Goal: Information Seeking & Learning: Learn about a topic

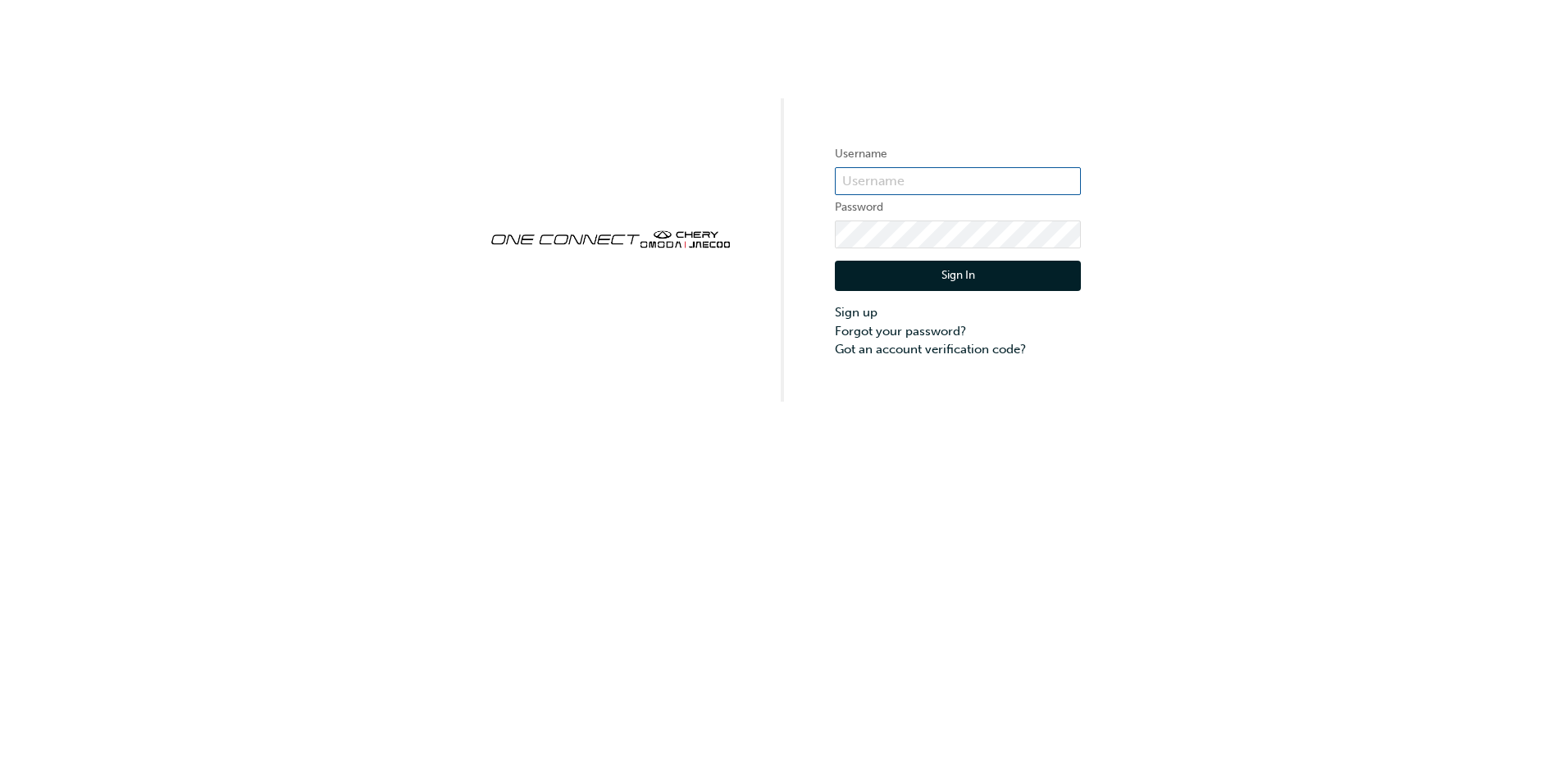
type input "CHAU2113"
click at [881, 183] on input "CHAU2113" at bounding box center [957, 181] width 246 height 28
click at [788, 205] on div "Username CHAU2113 Password Sign In Sign up Forgot your password? Got an account…" at bounding box center [784, 201] width 1568 height 402
click at [874, 275] on button "Sign In" at bounding box center [957, 276] width 246 height 31
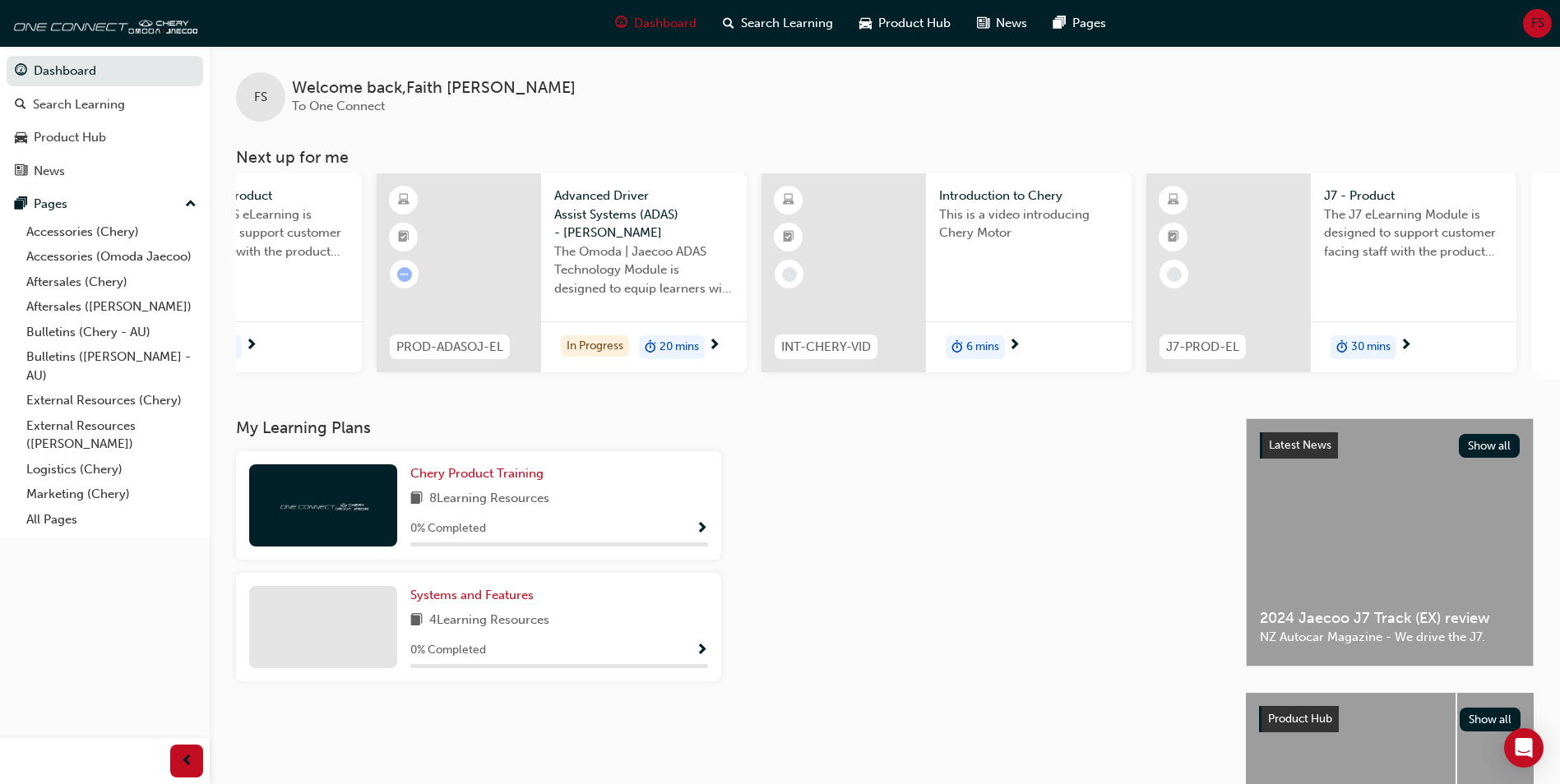
scroll to position [0, 983]
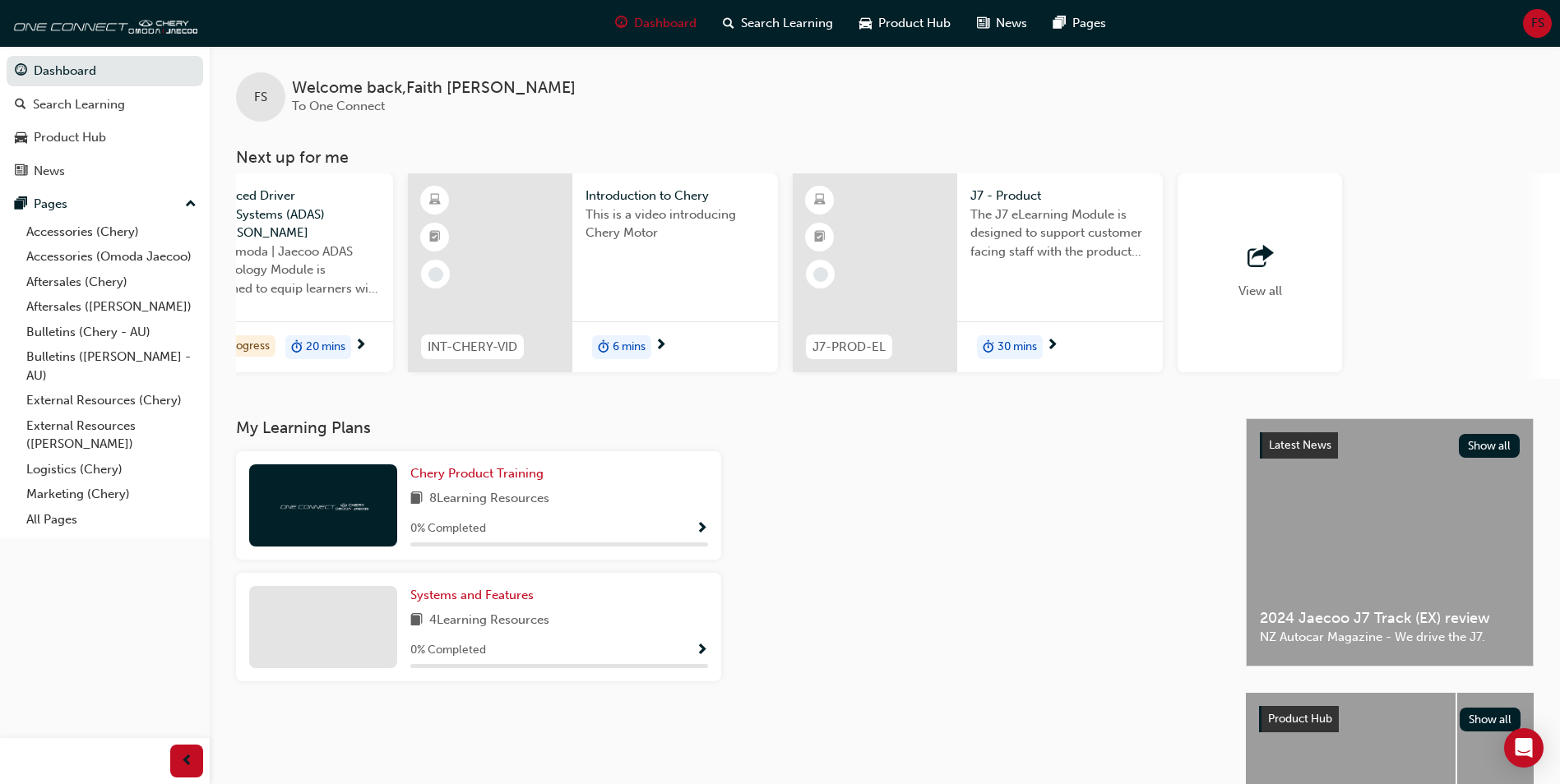
click at [1240, 258] on div "button" at bounding box center [1260, 257] width 44 height 23
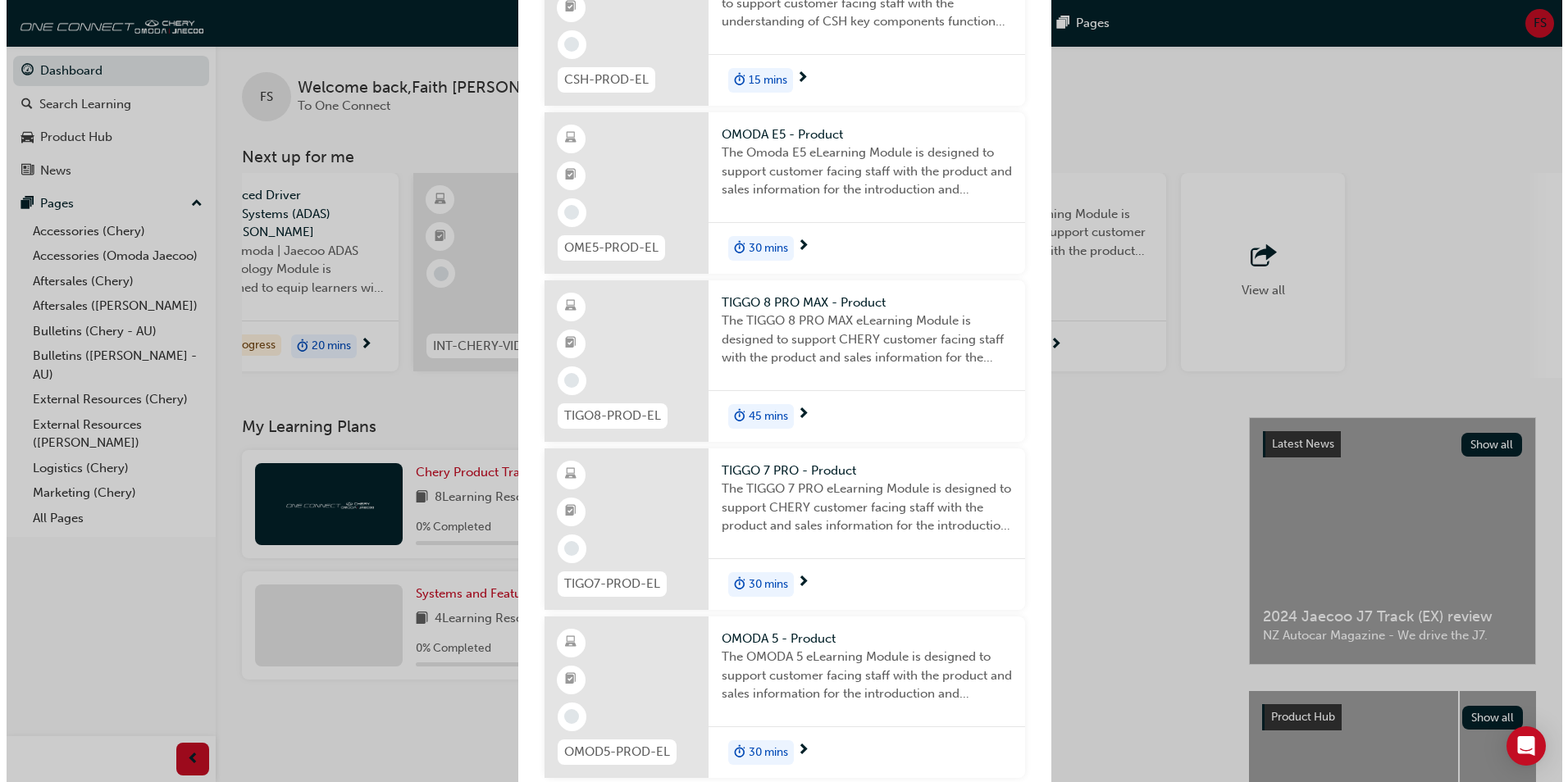
scroll to position [1875, 0]
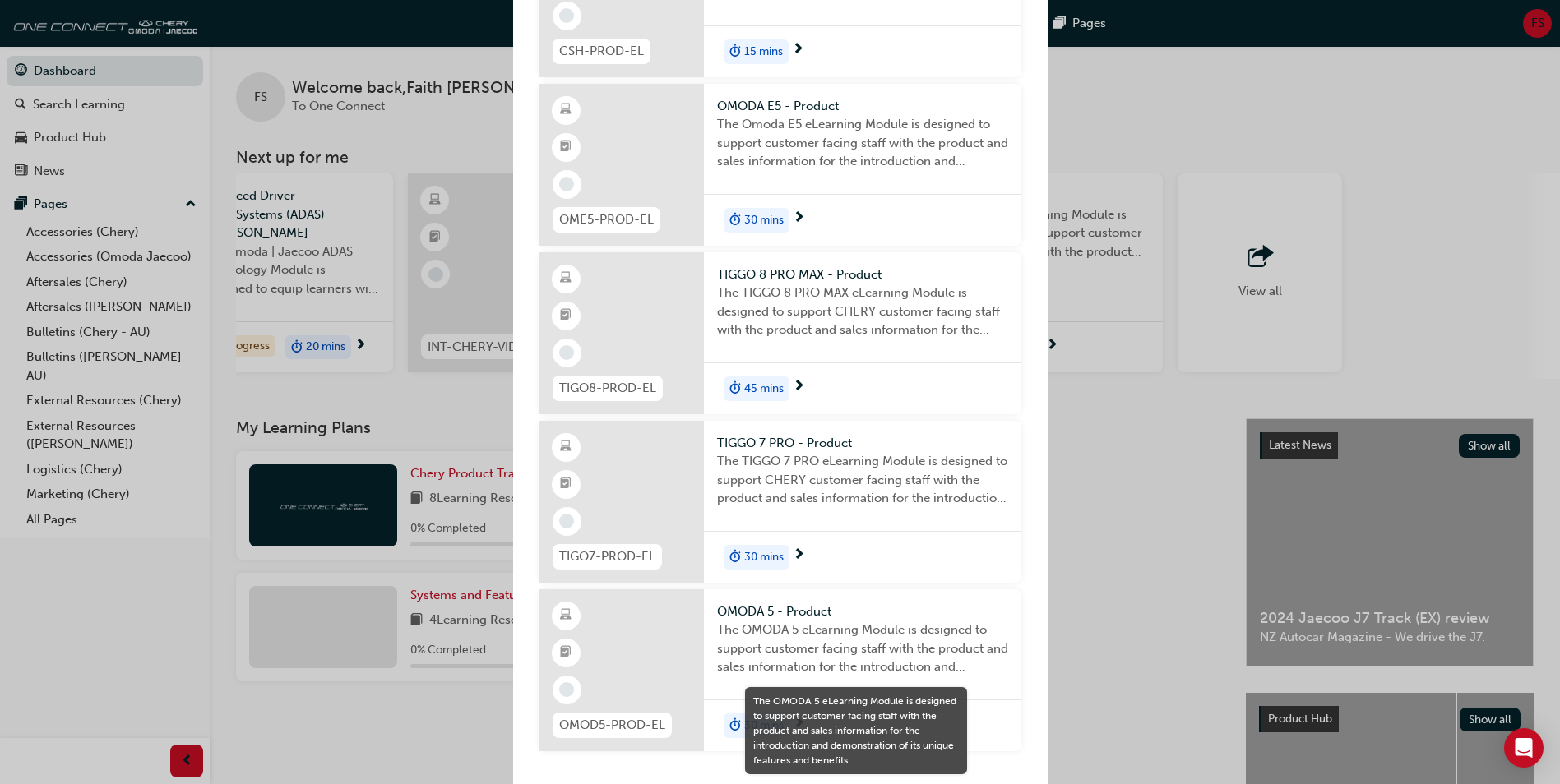
click at [746, 646] on span "The OMODA 5 eLearning Module is designed to support customer facing staff with …" at bounding box center [862, 649] width 291 height 56
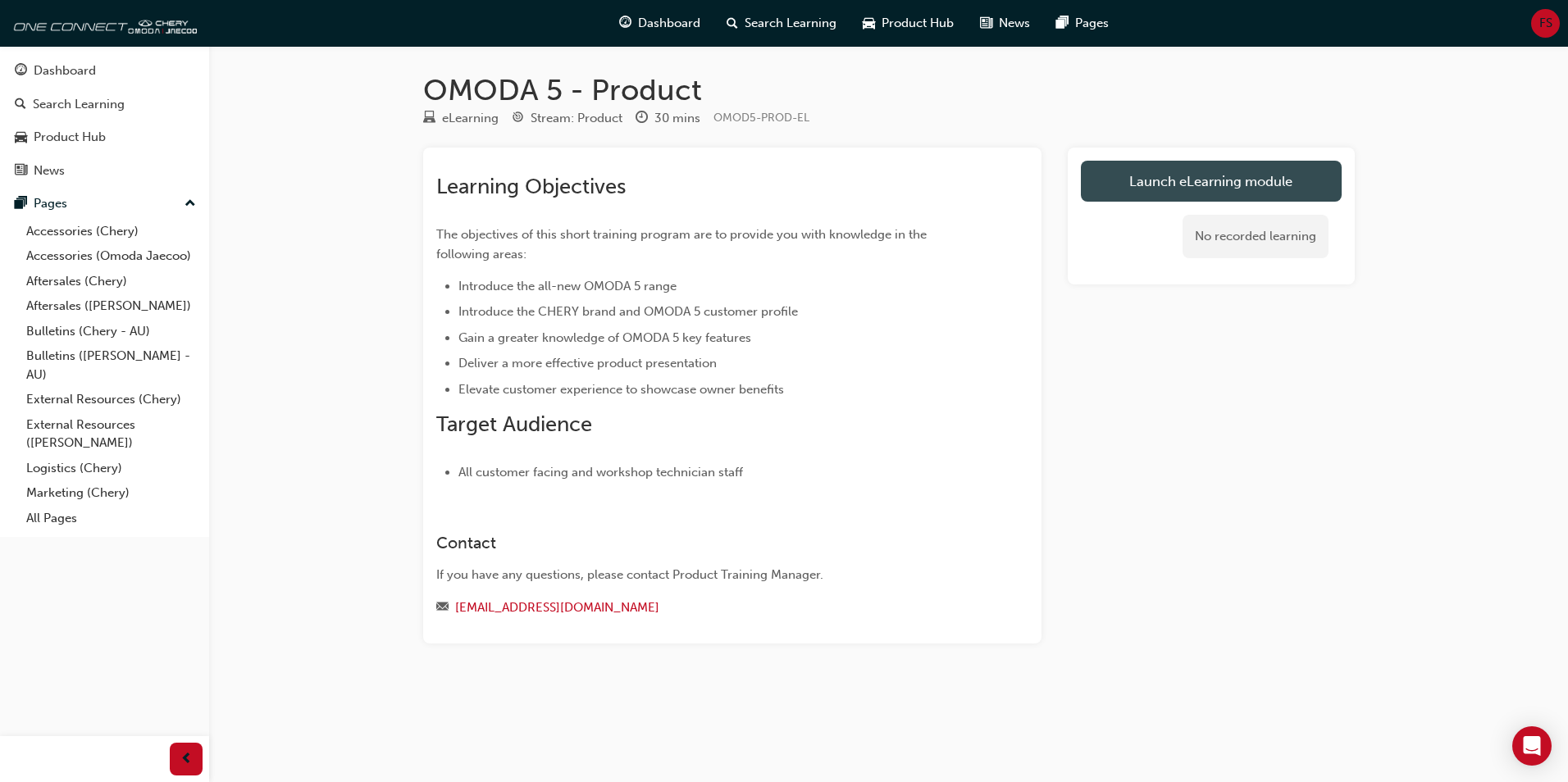
click at [1185, 190] on link "Launch eLearning module" at bounding box center [1211, 181] width 261 height 41
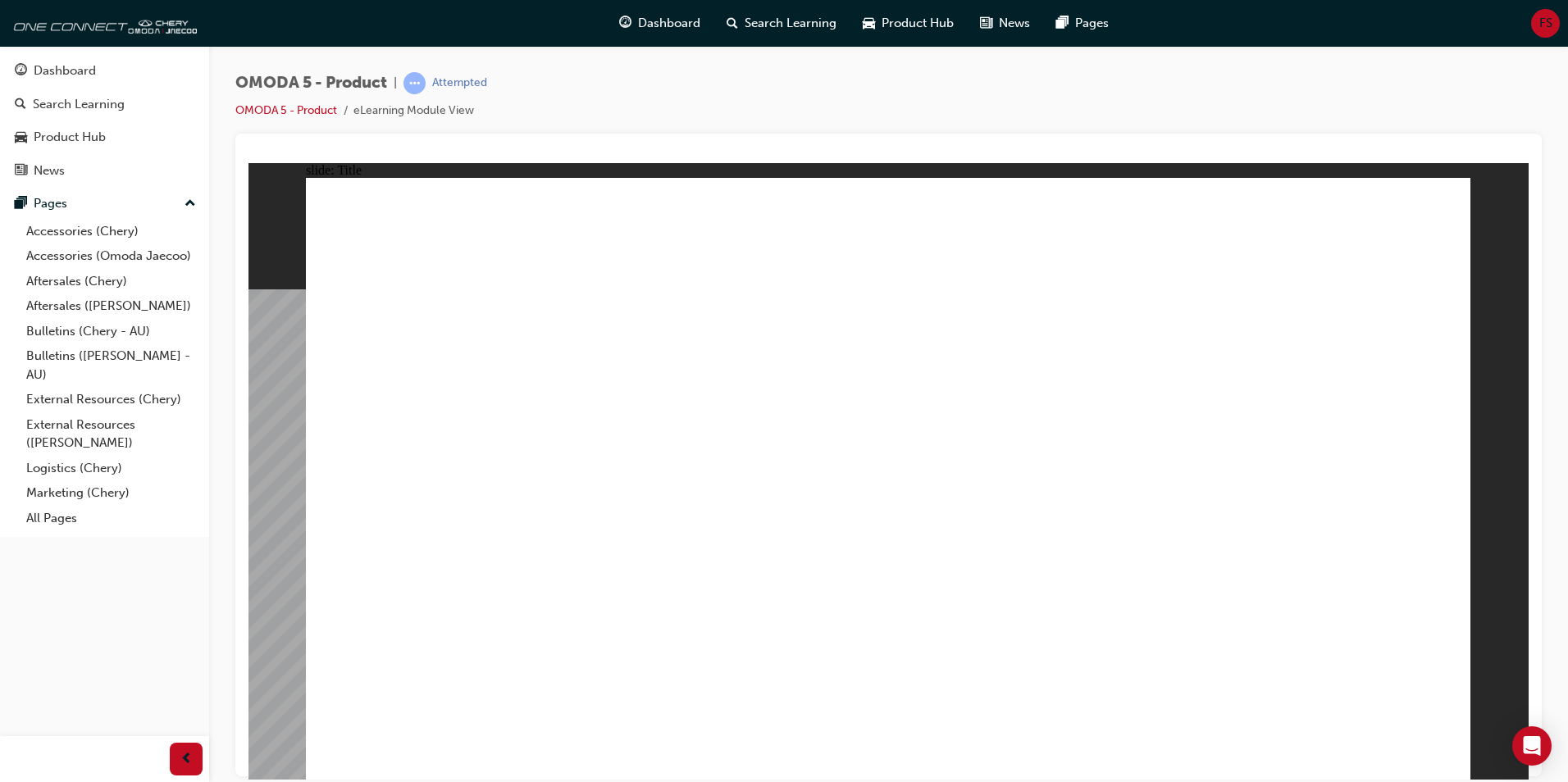
click at [1542, 470] on div "OMODA 5 - Product | Attempted OMODA 5 - Product eLearning Module View" at bounding box center [889, 393] width 1359 height 695
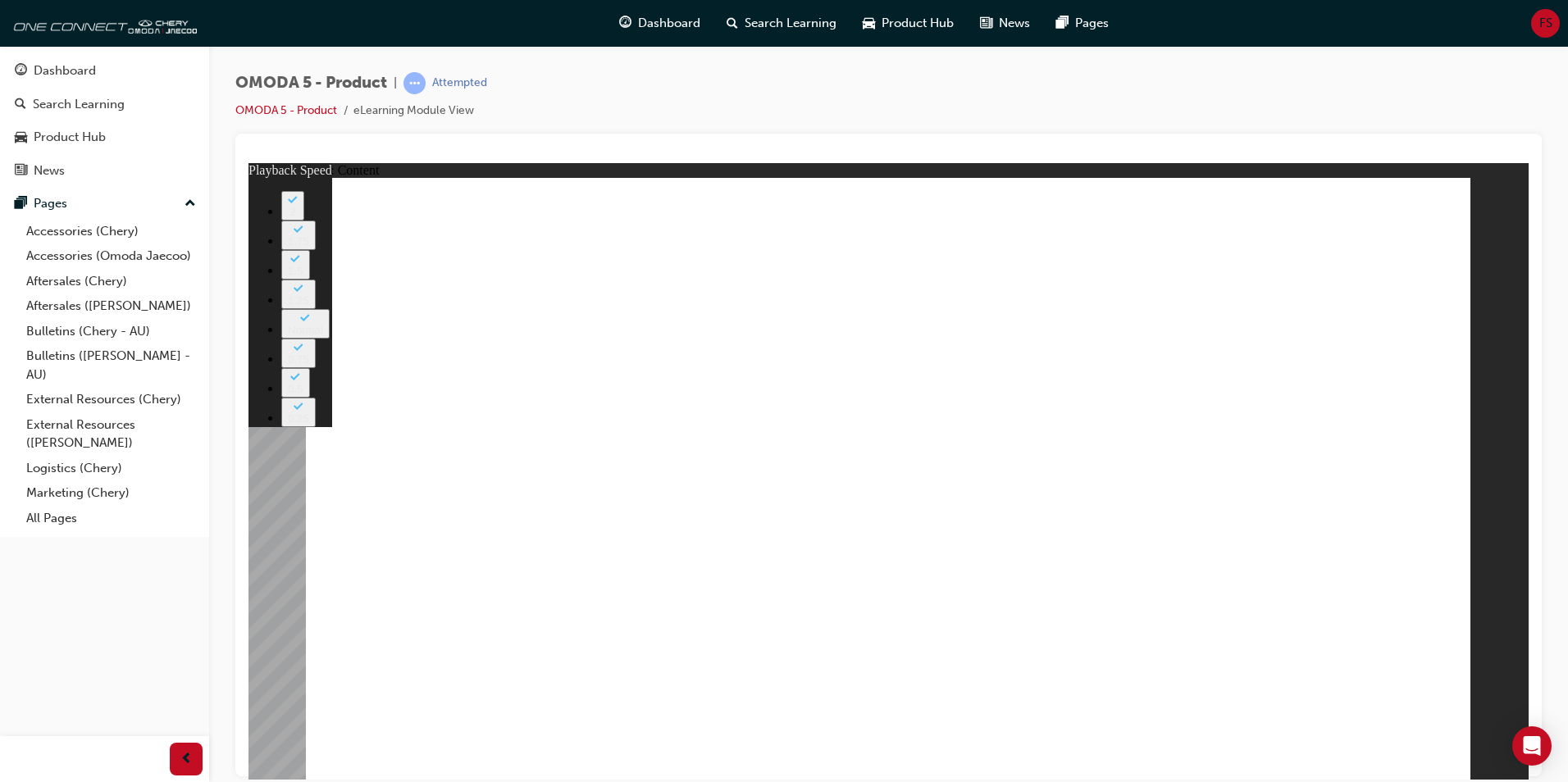
type input "0"
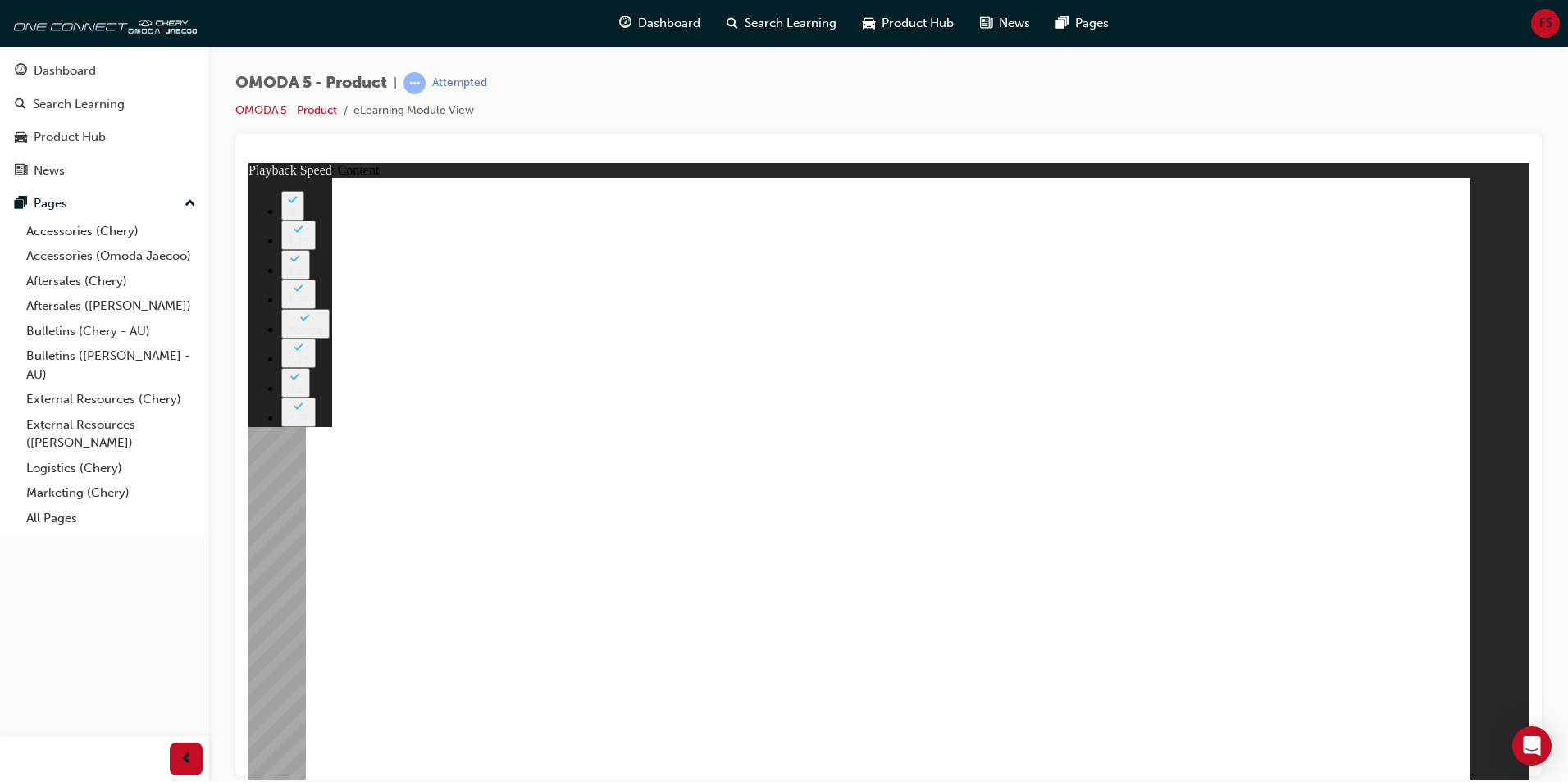
click at [249, 163] on image at bounding box center [249, 163] width 0 height 0
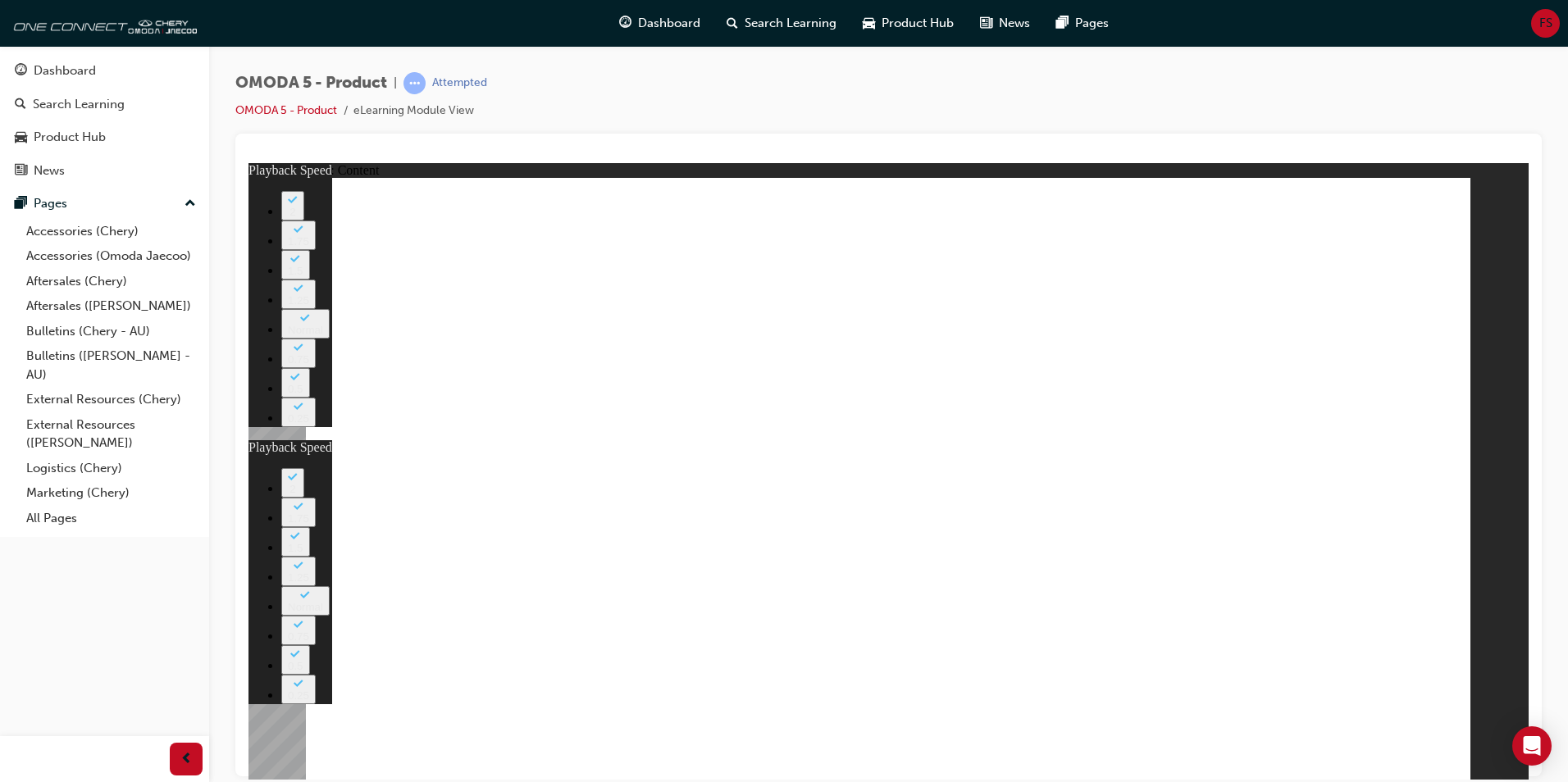
type input "0"
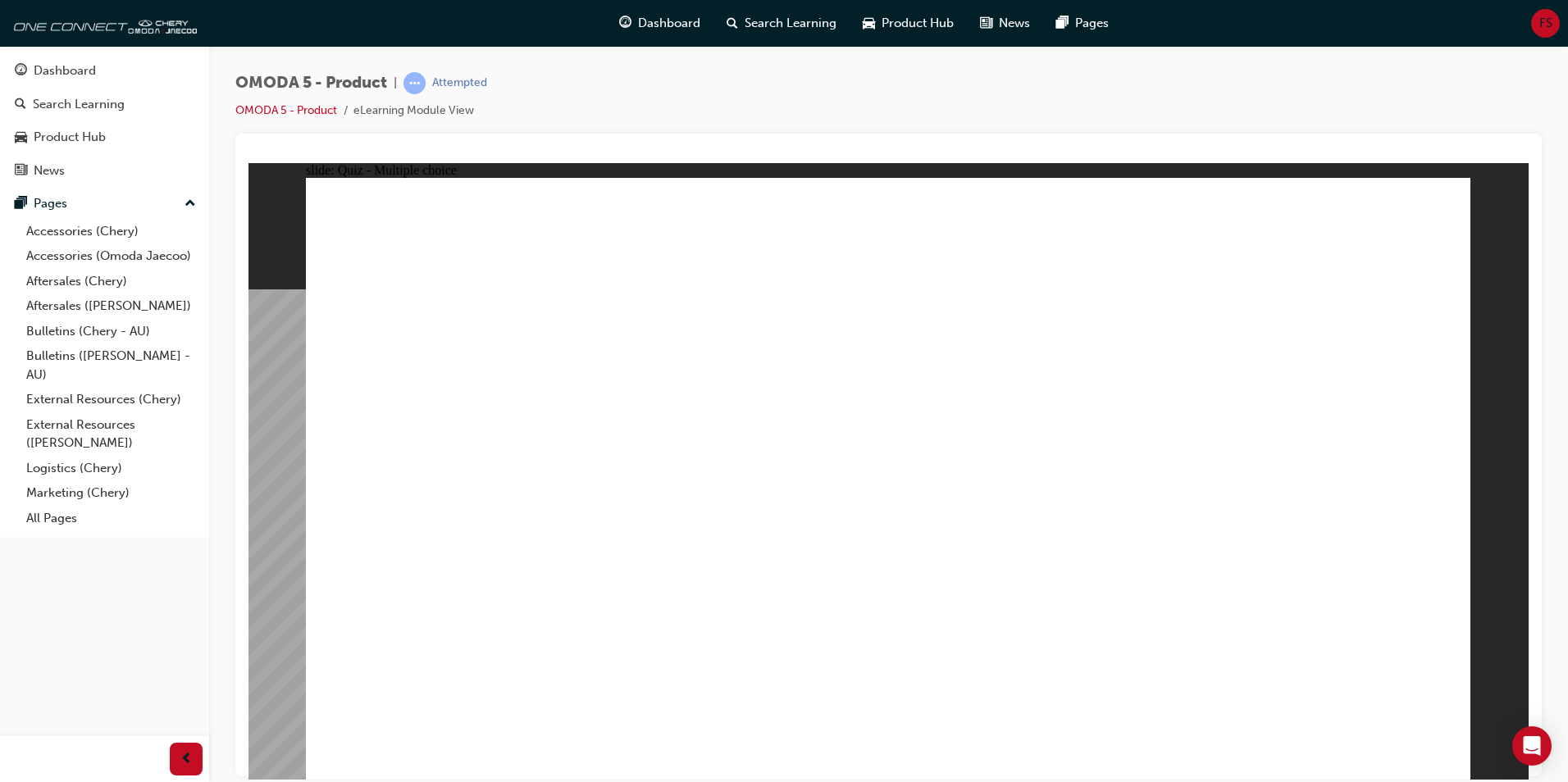
radio input "true"
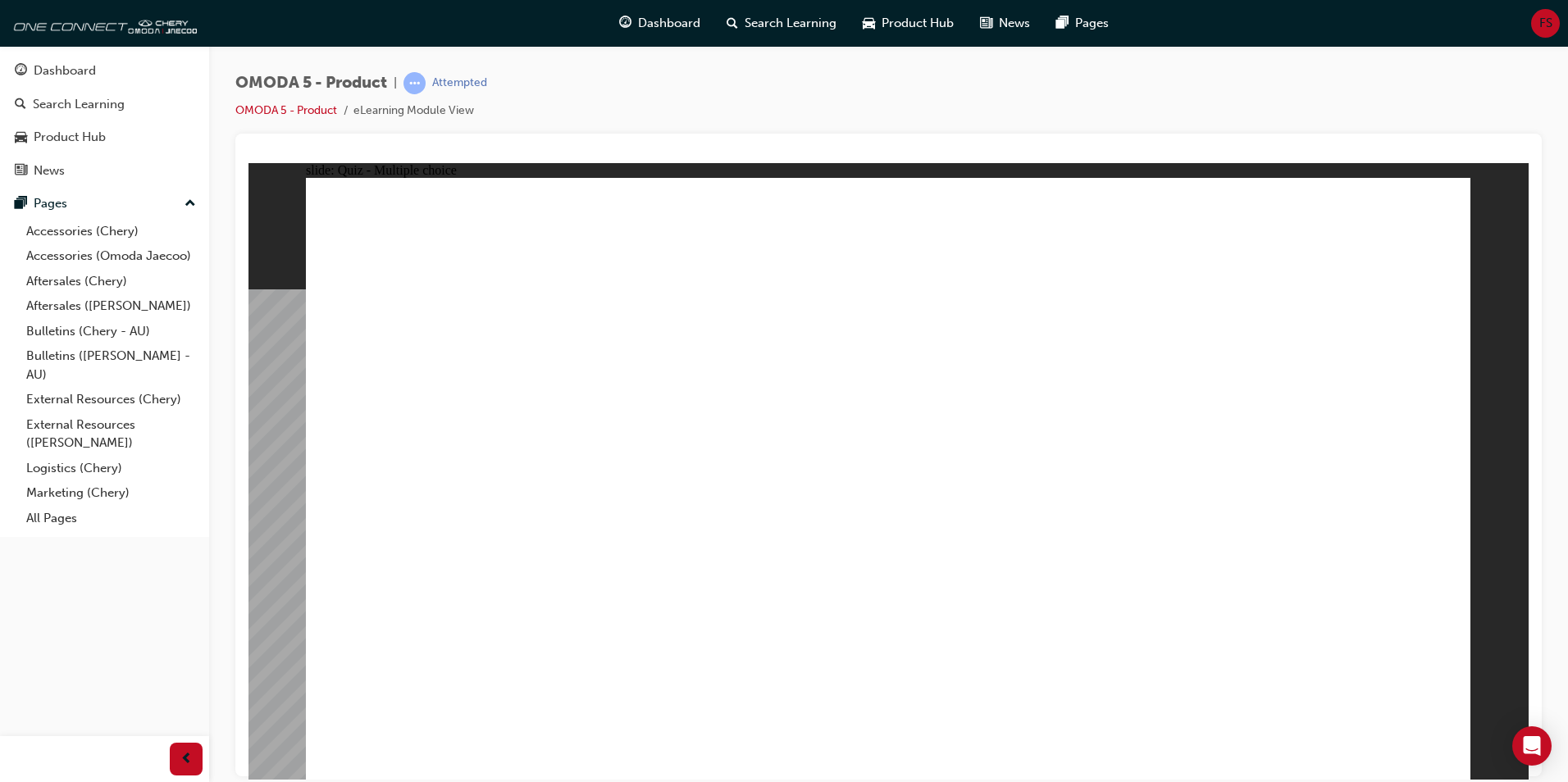
radio input "true"
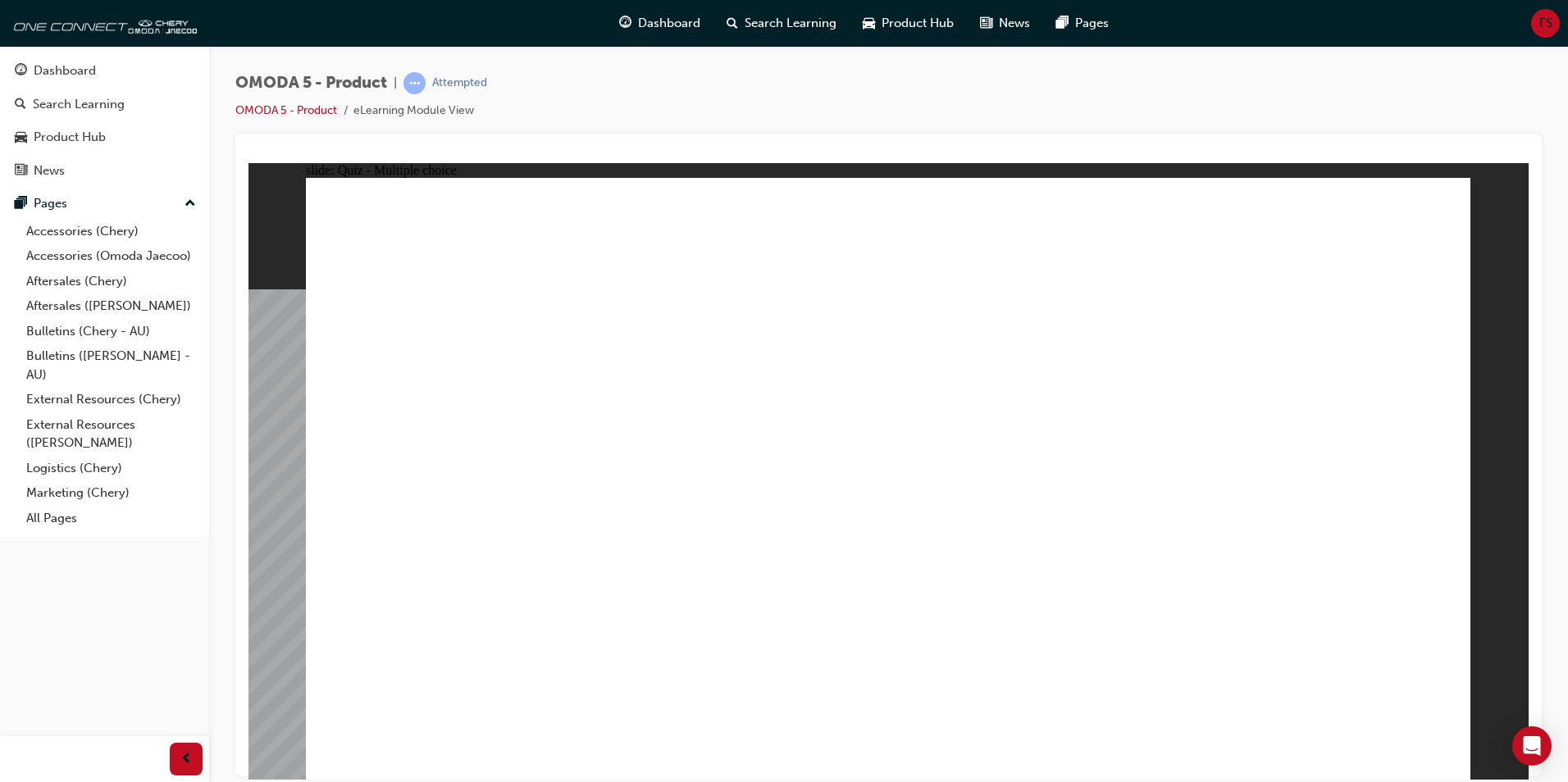
radio input "true"
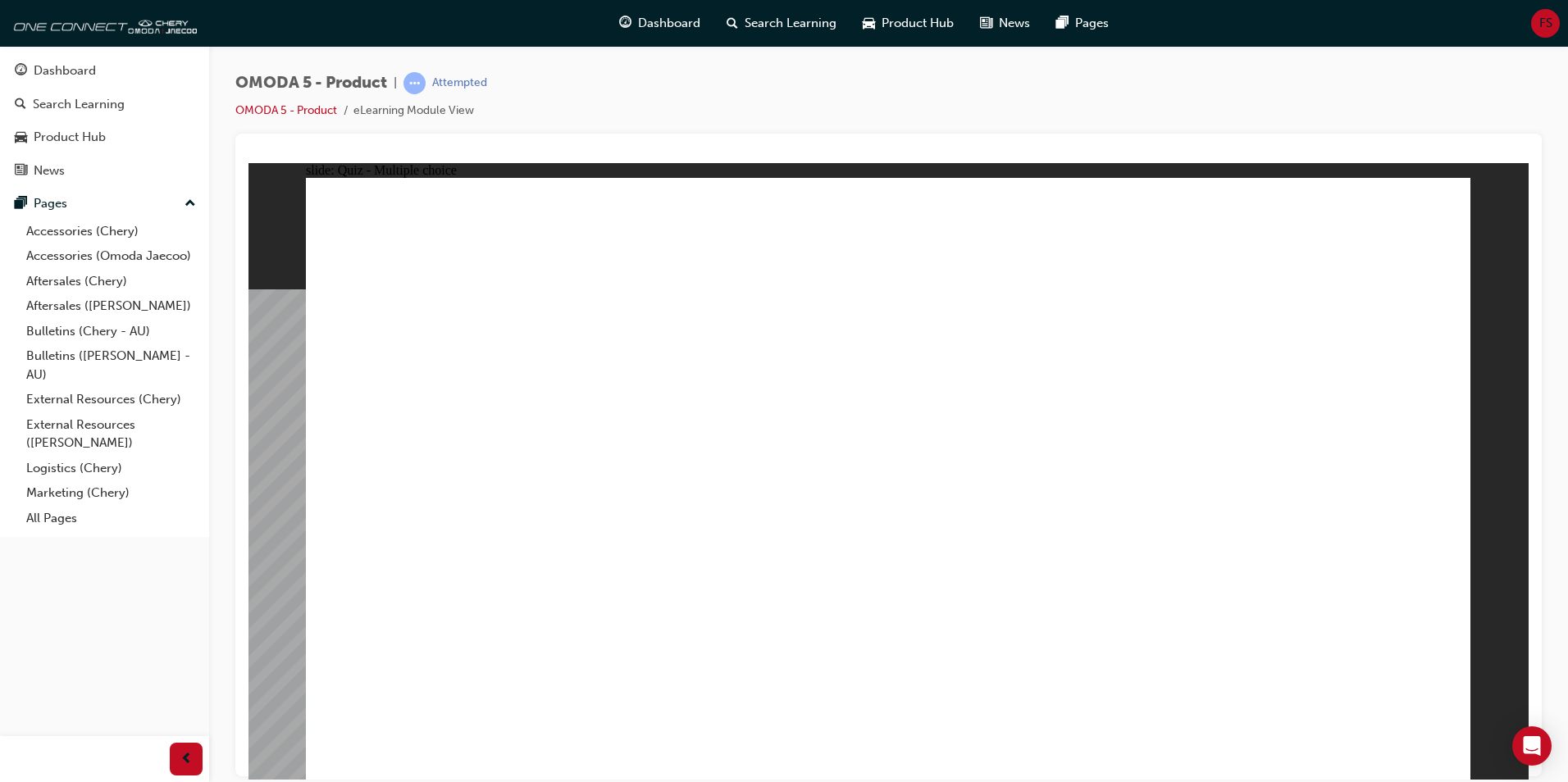
drag, startPoint x: 928, startPoint y: 287, endPoint x: 714, endPoint y: 621, distance: 396.7
drag, startPoint x: 929, startPoint y: 337, endPoint x: 1152, endPoint y: 595, distance: 341.0
drag, startPoint x: 1149, startPoint y: 220, endPoint x: 489, endPoint y: 600, distance: 761.6
drag, startPoint x: 885, startPoint y: 230, endPoint x: 908, endPoint y: 594, distance: 364.7
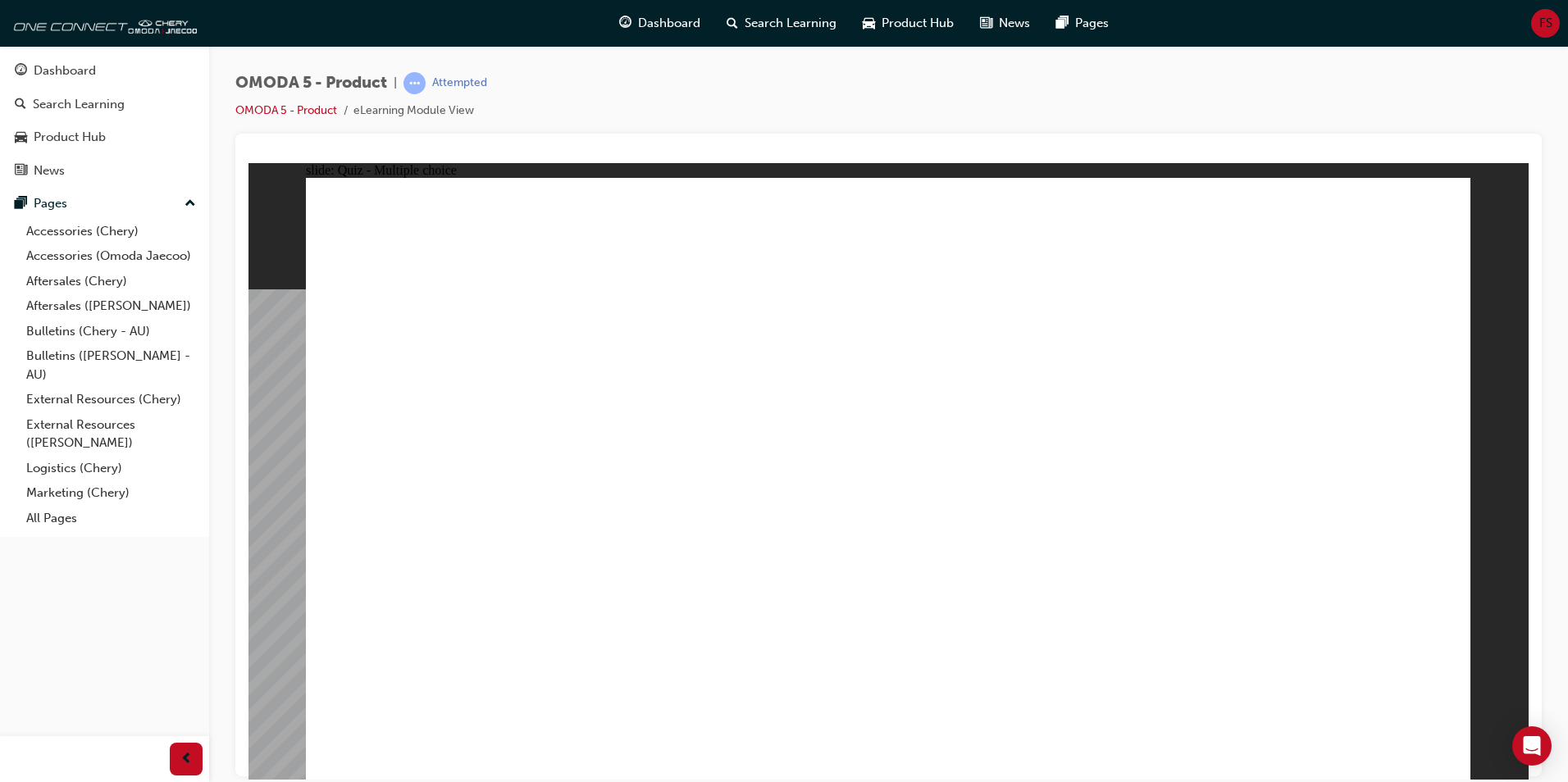
radio input "true"
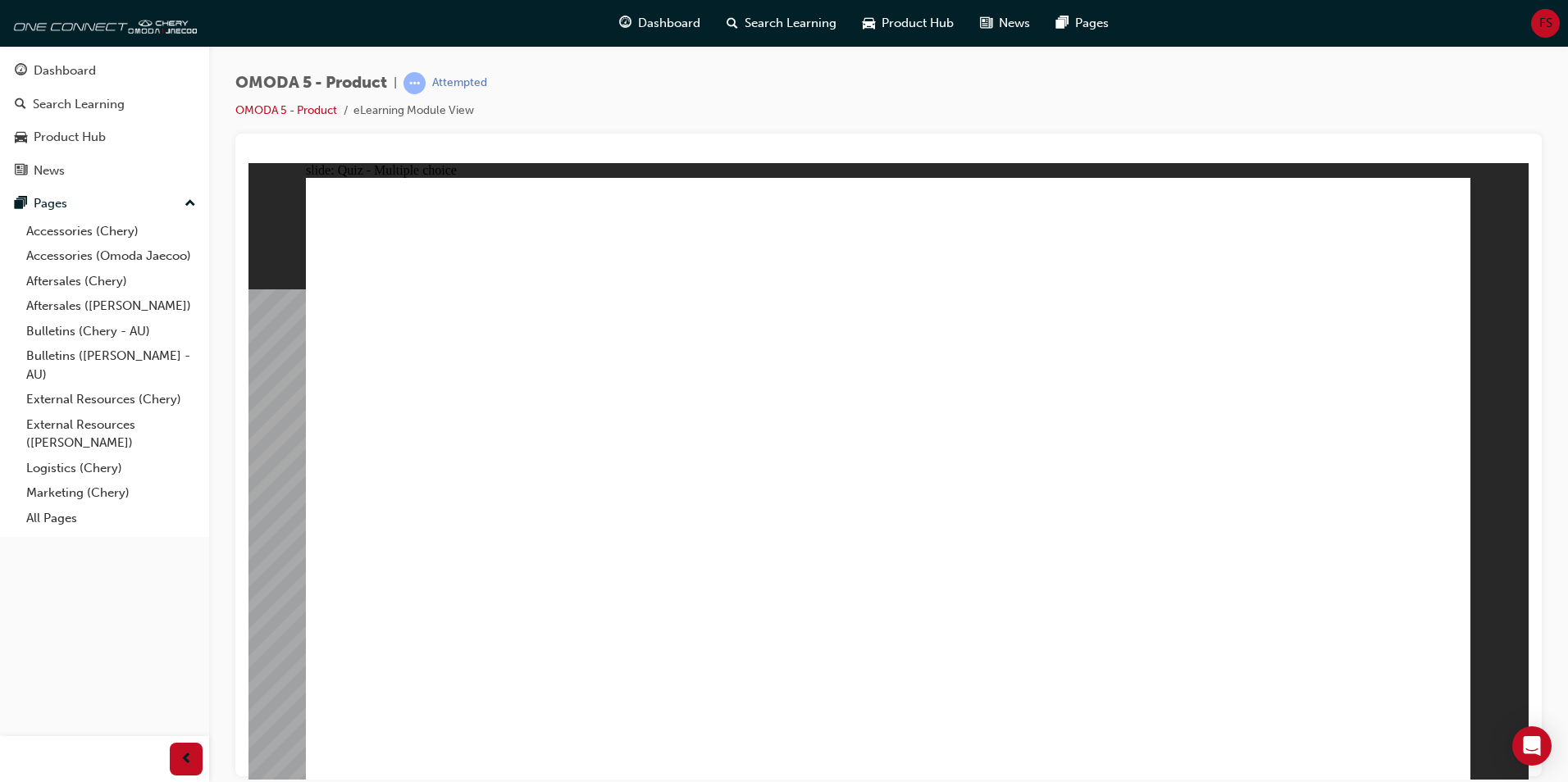
drag, startPoint x: 1225, startPoint y: 388, endPoint x: 435, endPoint y: 521, distance: 801.1
drag, startPoint x: 1200, startPoint y: 288, endPoint x: 1124, endPoint y: 531, distance: 254.6
drag, startPoint x: 1002, startPoint y: 381, endPoint x: 766, endPoint y: 451, distance: 246.2
drag, startPoint x: 998, startPoint y: 291, endPoint x: 927, endPoint y: 524, distance: 243.6
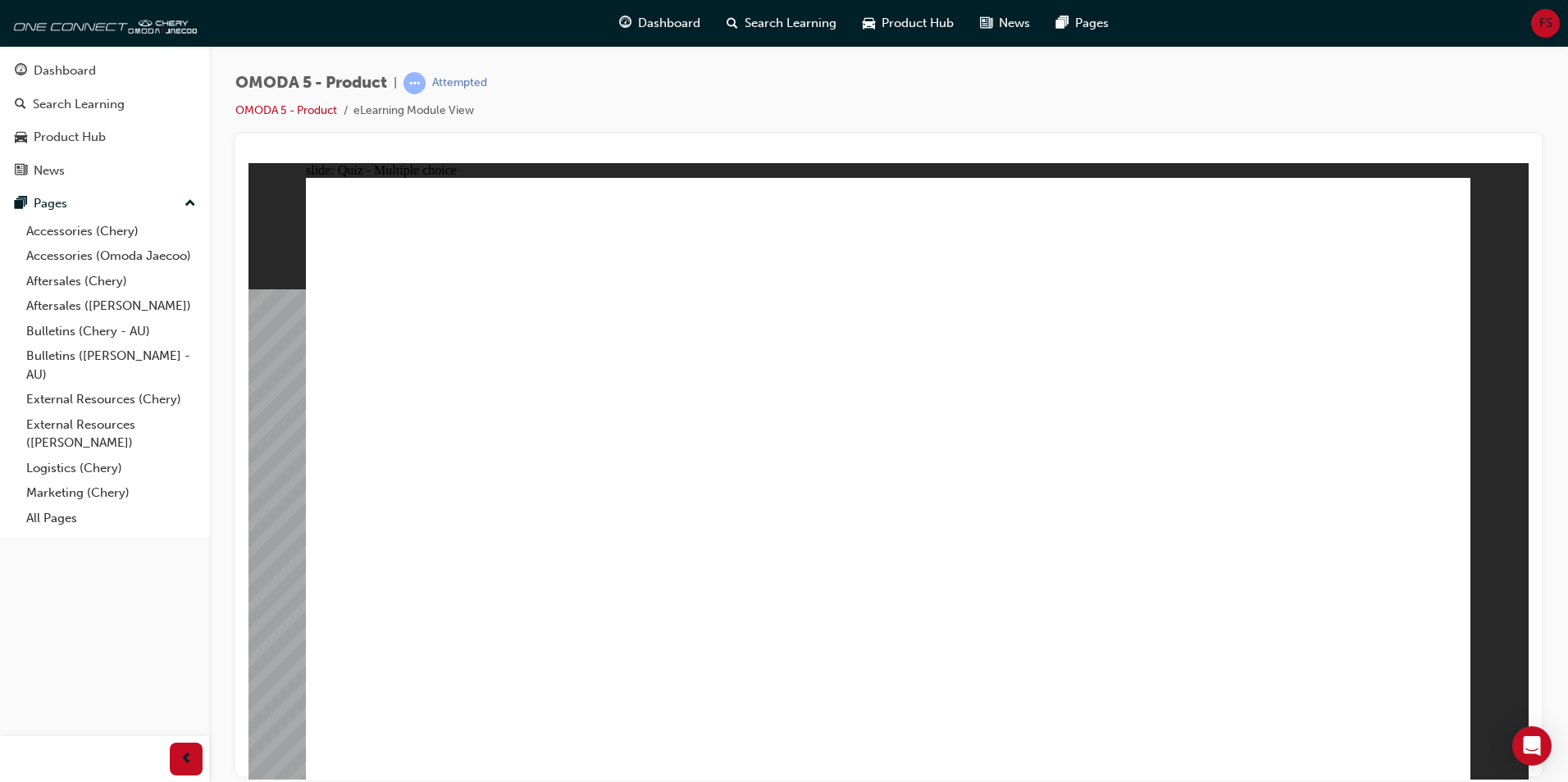
radio input "true"
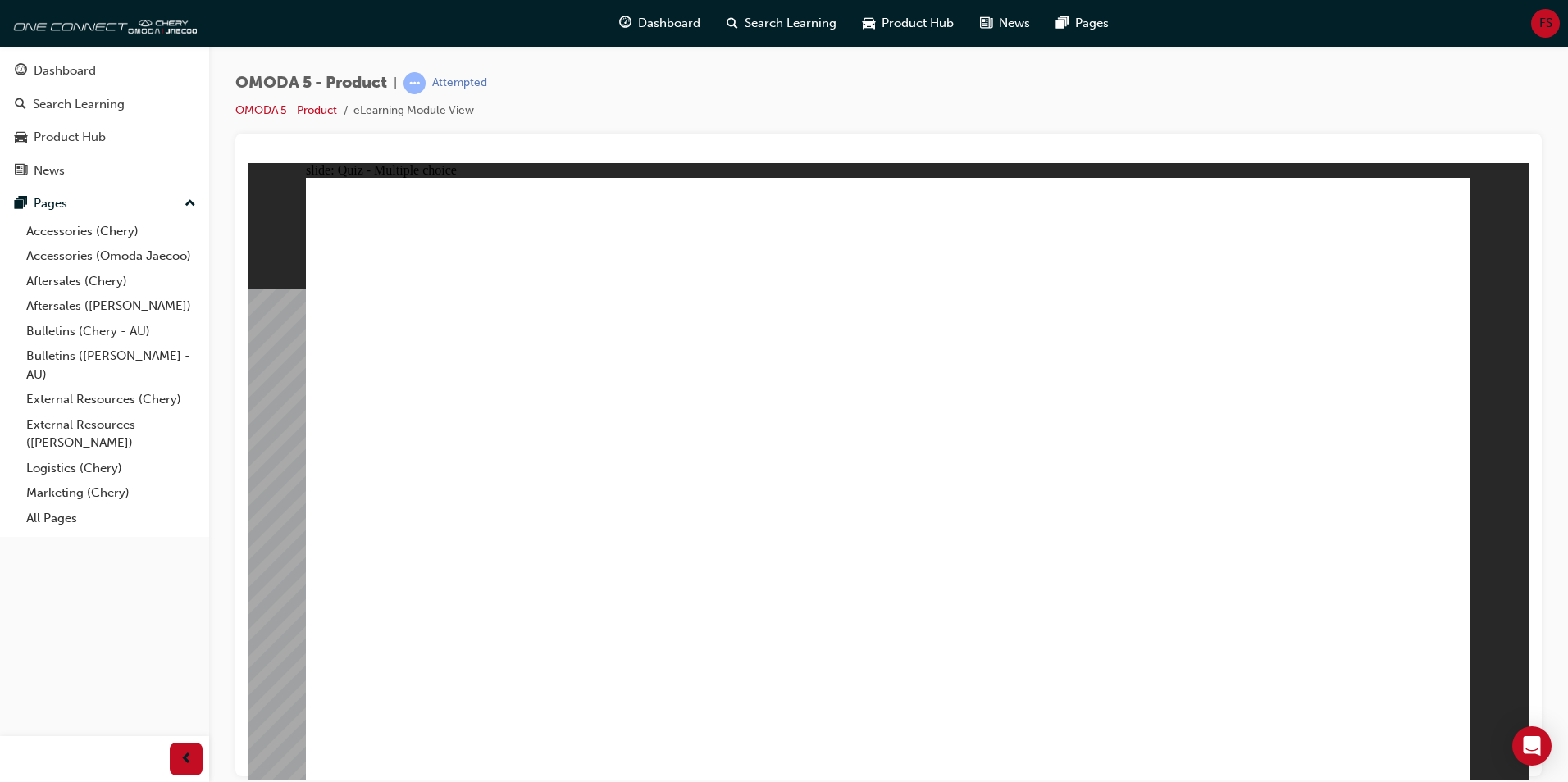
drag, startPoint x: 1253, startPoint y: 289, endPoint x: 686, endPoint y: 501, distance: 605.3
drag, startPoint x: 1055, startPoint y: 420, endPoint x: 699, endPoint y: 540, distance: 375.7
drag, startPoint x: 1270, startPoint y: 233, endPoint x: 758, endPoint y: 541, distance: 597.5
drag, startPoint x: 1079, startPoint y: 501, endPoint x: 623, endPoint y: 597, distance: 466.0
drag, startPoint x: 457, startPoint y: 465, endPoint x: 1122, endPoint y: 406, distance: 667.6
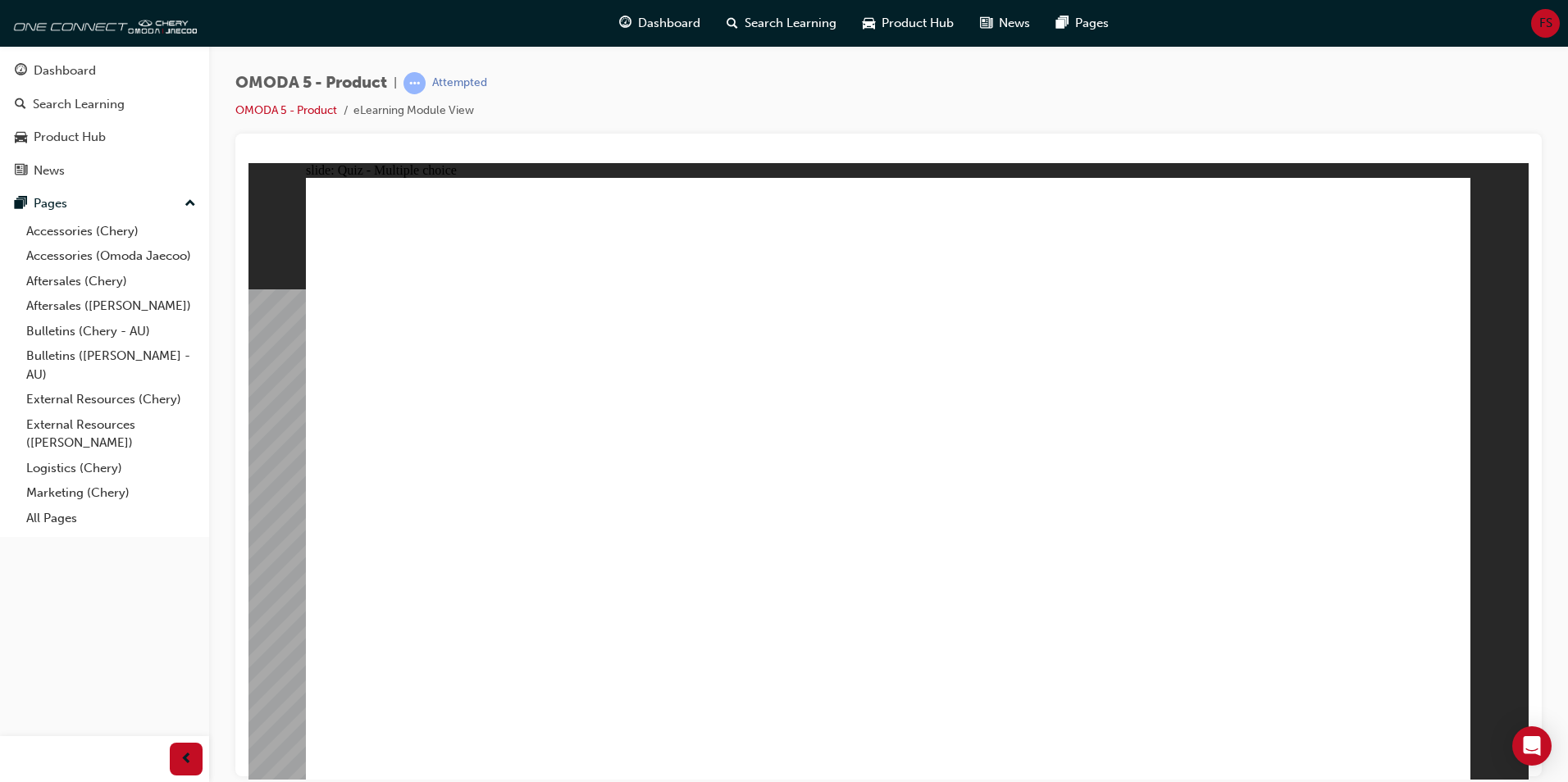
drag, startPoint x: 452, startPoint y: 462, endPoint x: 982, endPoint y: 440, distance: 530.5
drag, startPoint x: 520, startPoint y: 470, endPoint x: 1062, endPoint y: 478, distance: 542.1
drag, startPoint x: 418, startPoint y: 464, endPoint x: 1093, endPoint y: 478, distance: 675.1
drag, startPoint x: 1247, startPoint y: 237, endPoint x: 734, endPoint y: 470, distance: 563.4
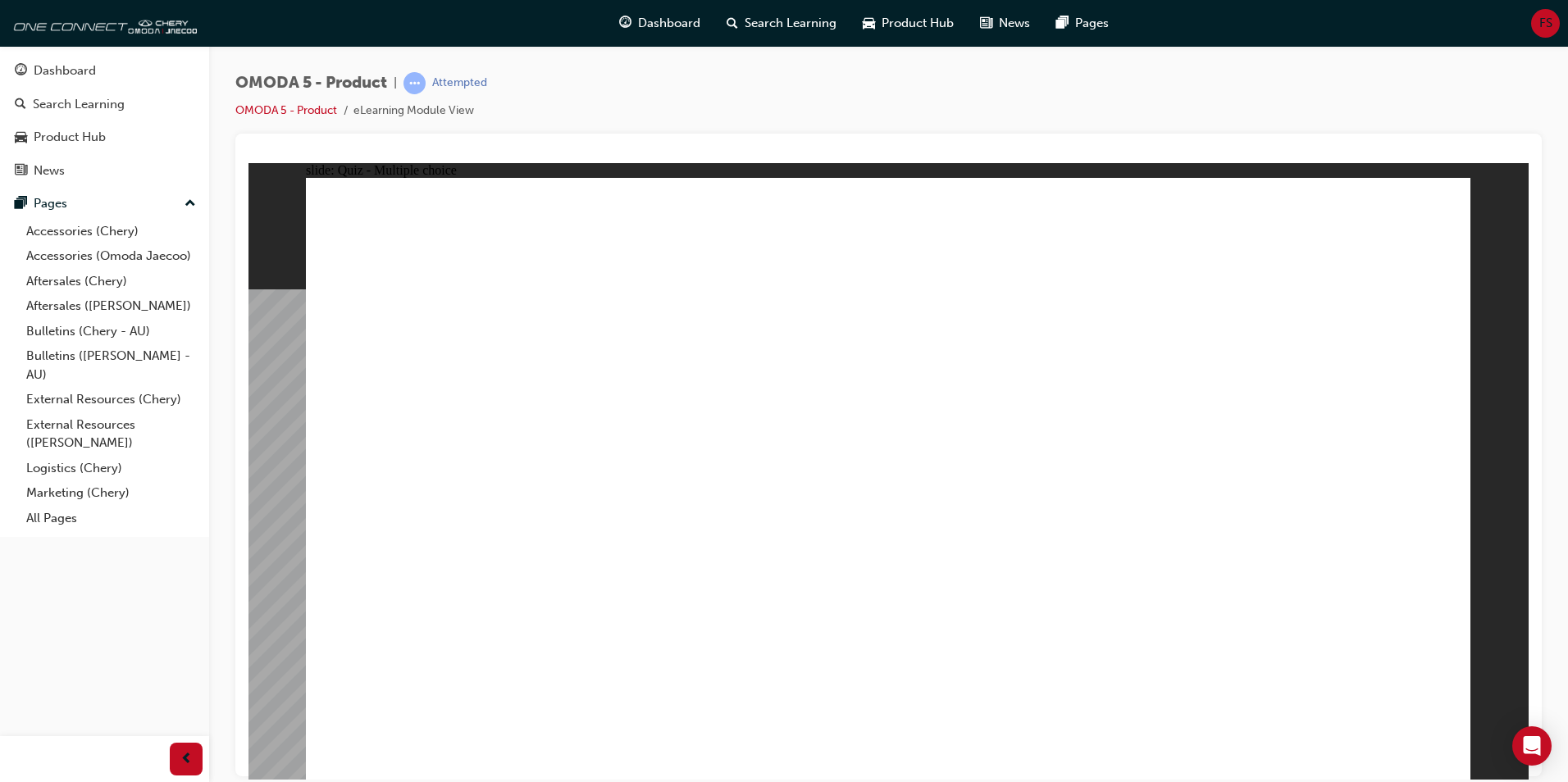
radio input "true"
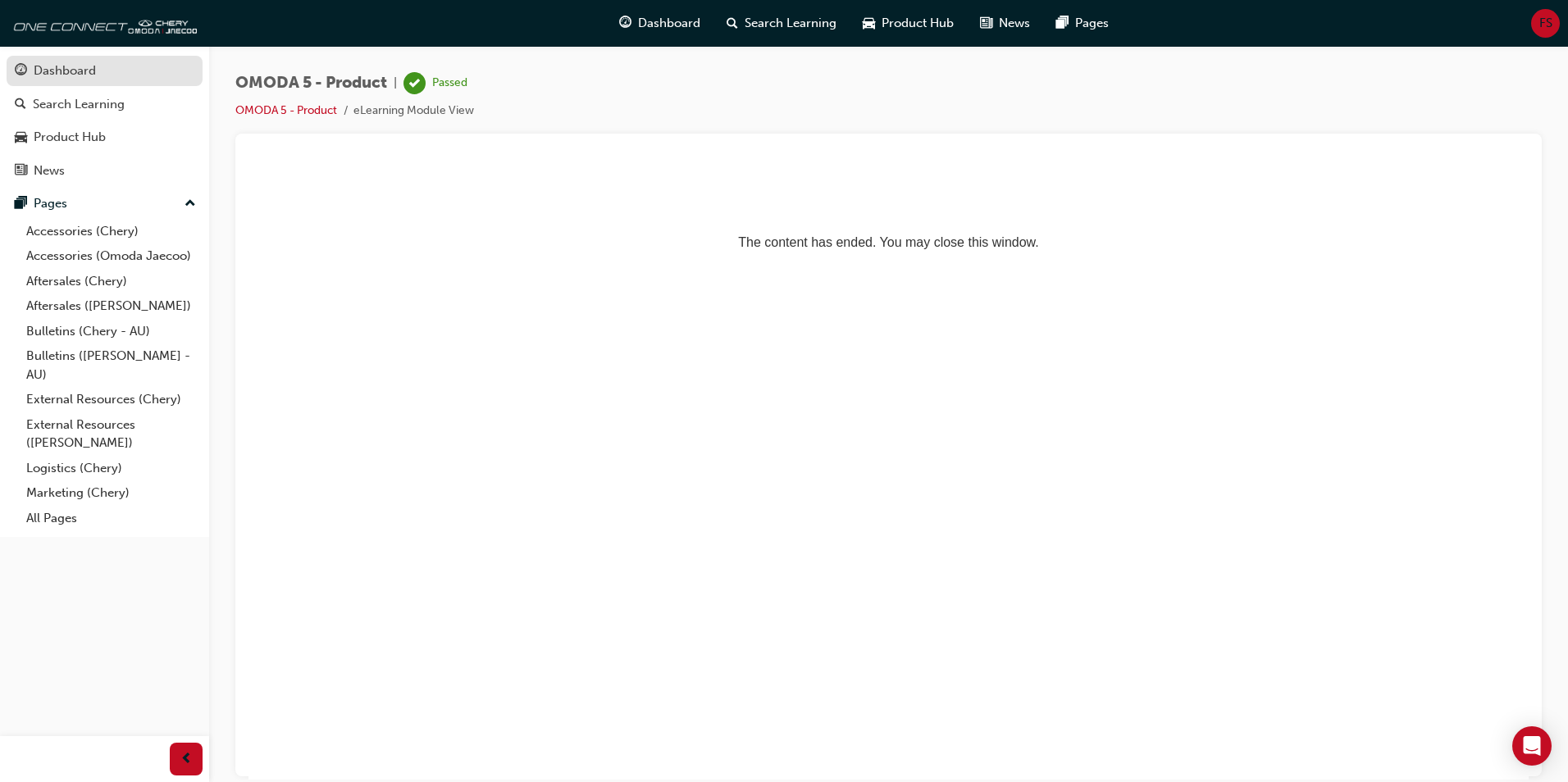
click at [104, 77] on div "Dashboard" at bounding box center [105, 71] width 179 height 21
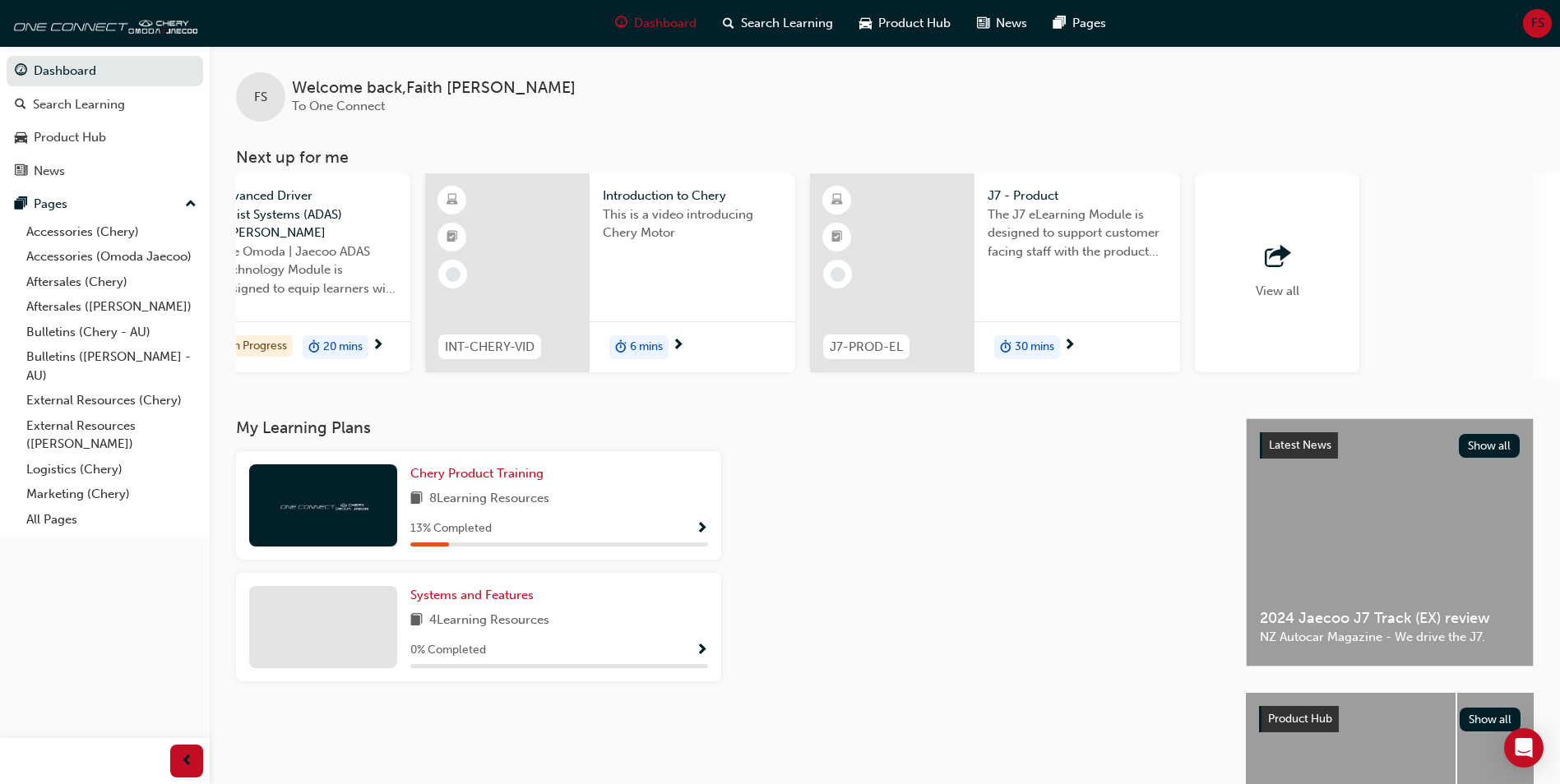
scroll to position [0, 975]
